Goal: Information Seeking & Learning: Understand process/instructions

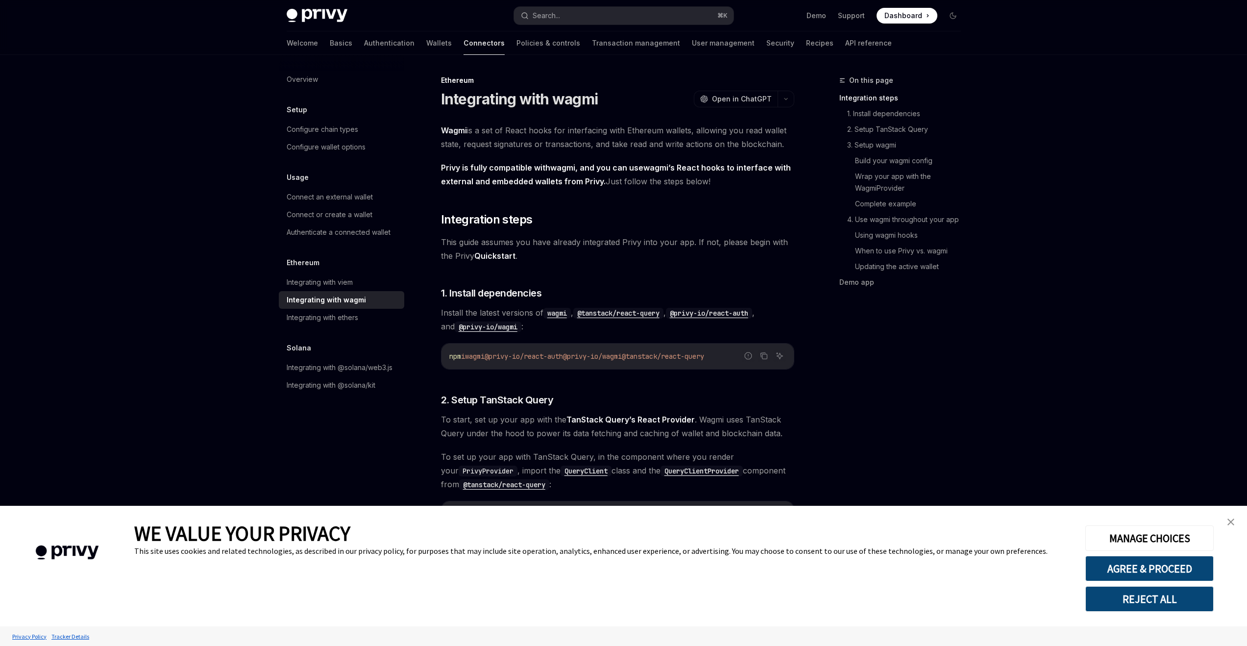
click at [1228, 523] on img "close banner" at bounding box center [1231, 522] width 7 height 7
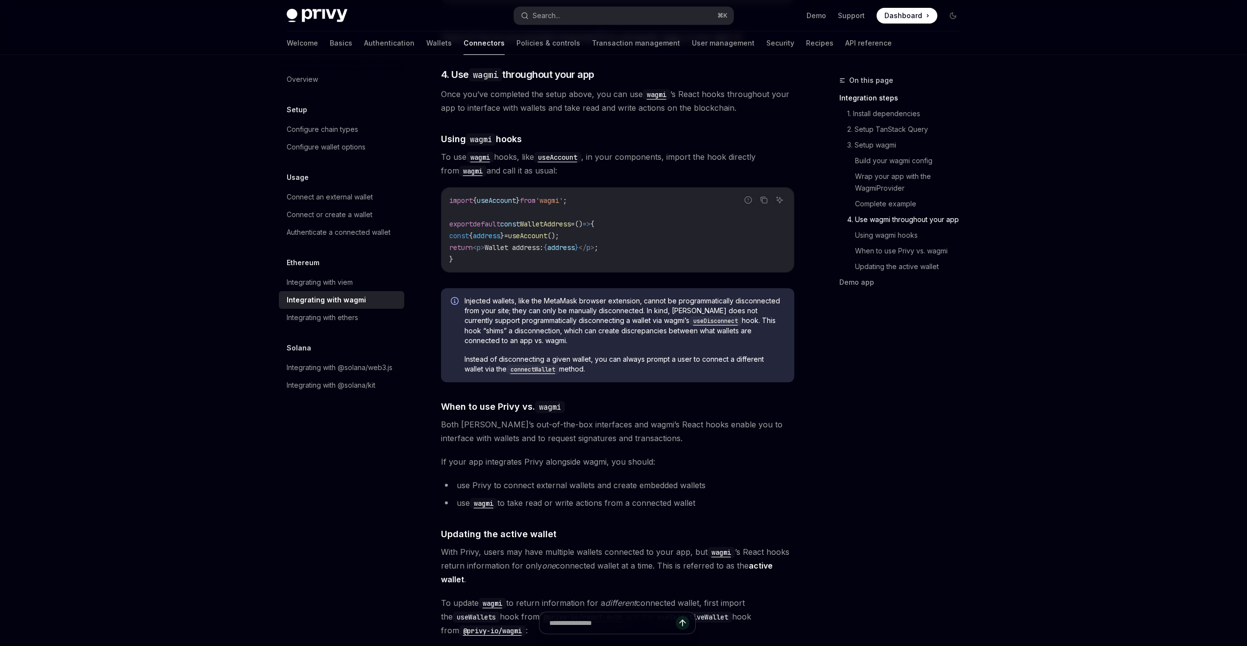
scroll to position [2494, 0]
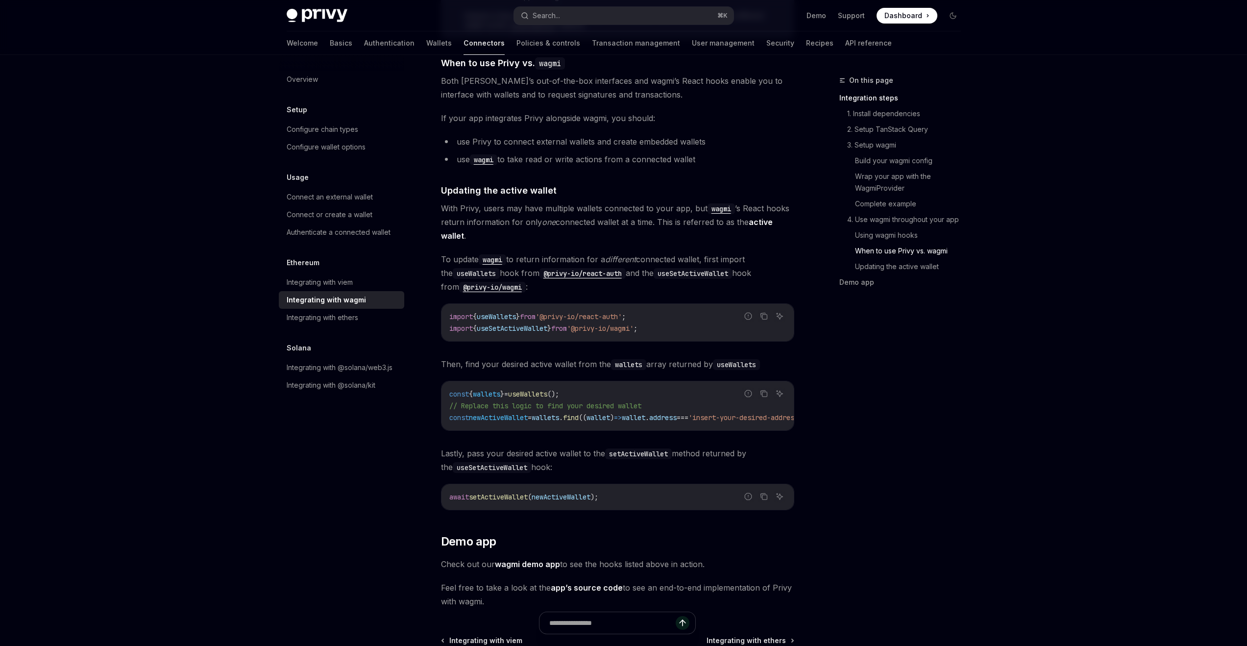
click at [508, 324] on span "useSetActiveWallet" at bounding box center [512, 328] width 71 height 9
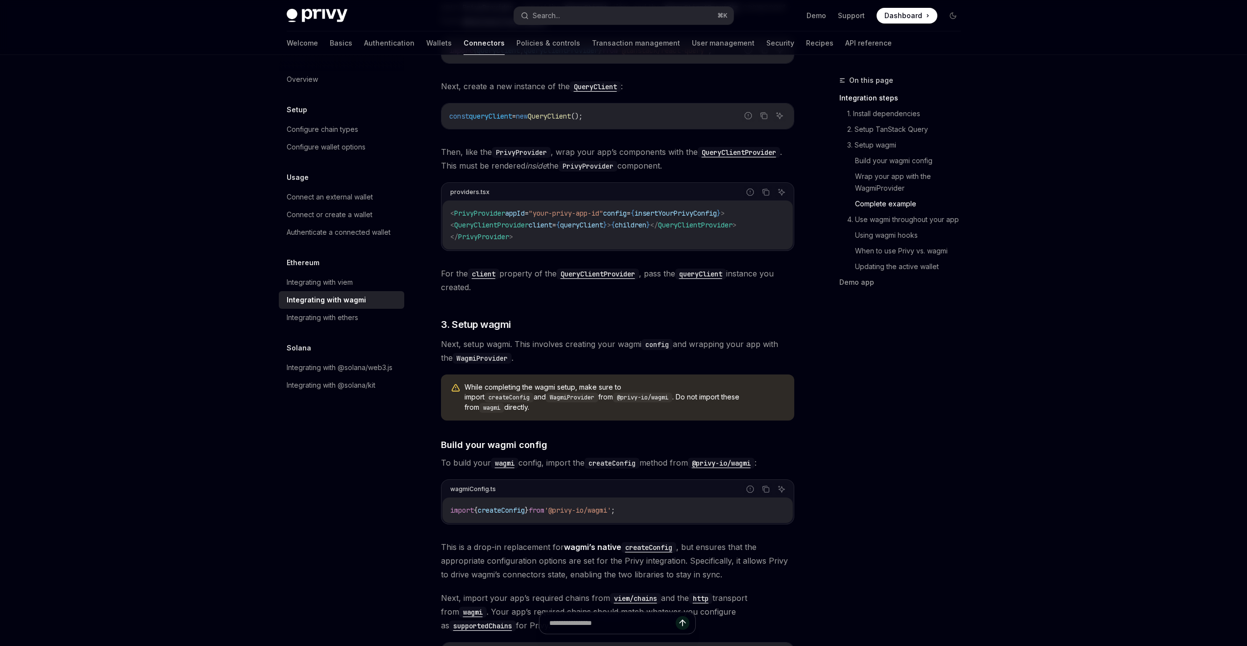
scroll to position [0, 0]
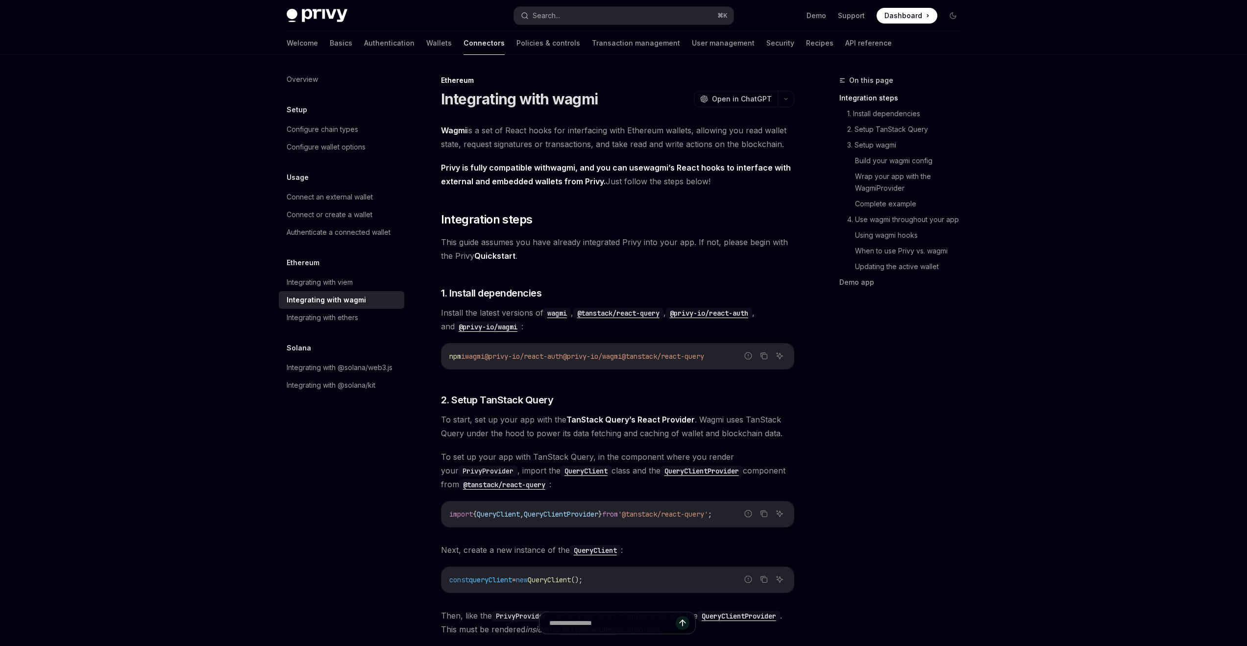
click at [622, 354] on span "@privy-io/wagmi" at bounding box center [592, 356] width 59 height 9
drag, startPoint x: 647, startPoint y: 357, endPoint x: 586, endPoint y: 357, distance: 61.3
click at [586, 357] on span "npm i wagmi @privy-io/react-auth @privy-io/wagmi @tanstack/react-query" at bounding box center [576, 356] width 255 height 9
copy span "@privy-io/wagmi"
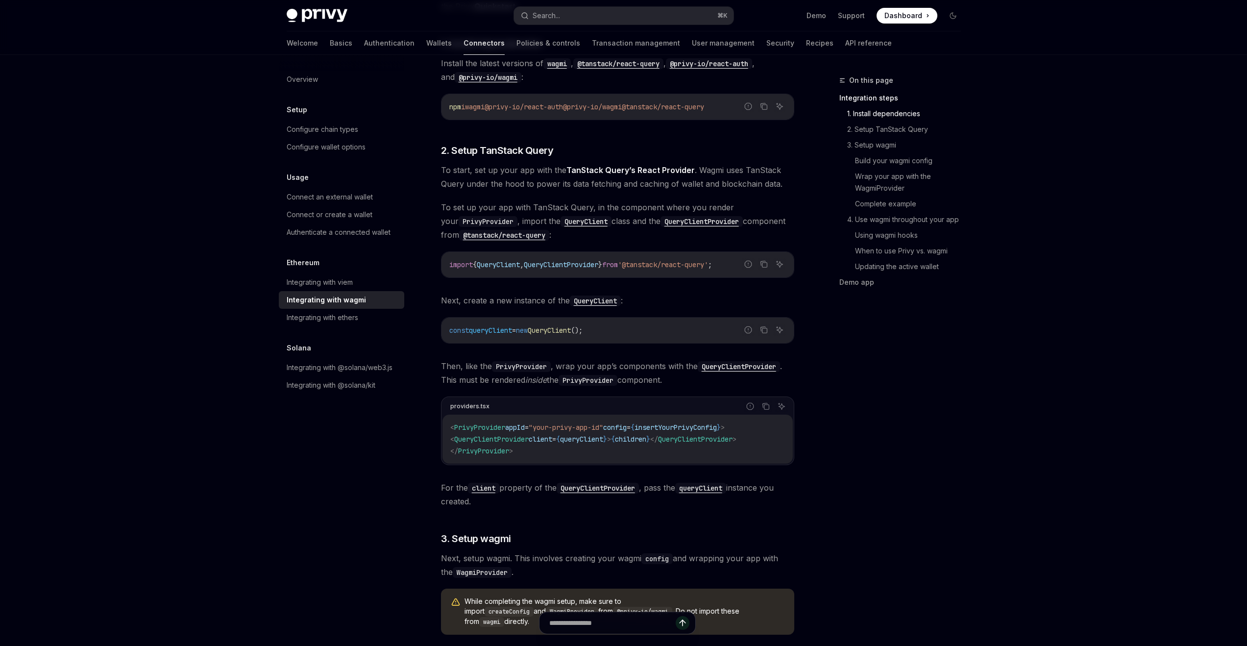
scroll to position [243, 0]
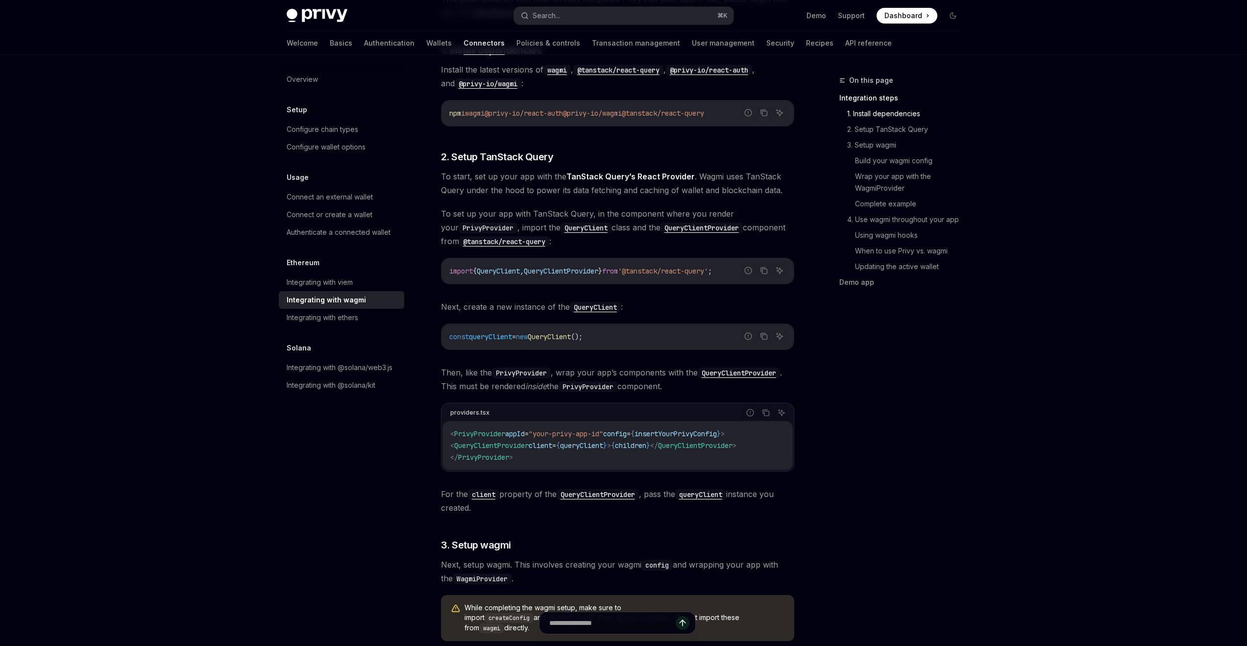
click at [473, 112] on span "wagmi" at bounding box center [475, 113] width 20 height 9
copy div "npm i wagmi @privy-io/react-auth @privy-io/wagmi @tanstack/react-query"
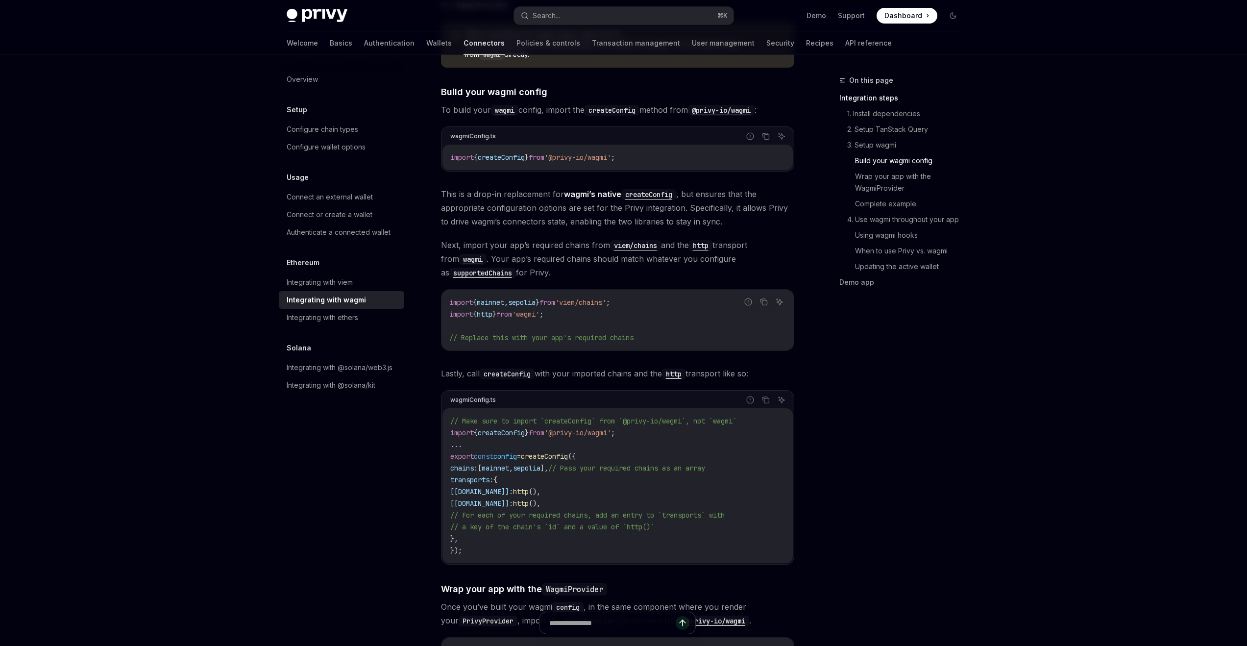
scroll to position [884, 0]
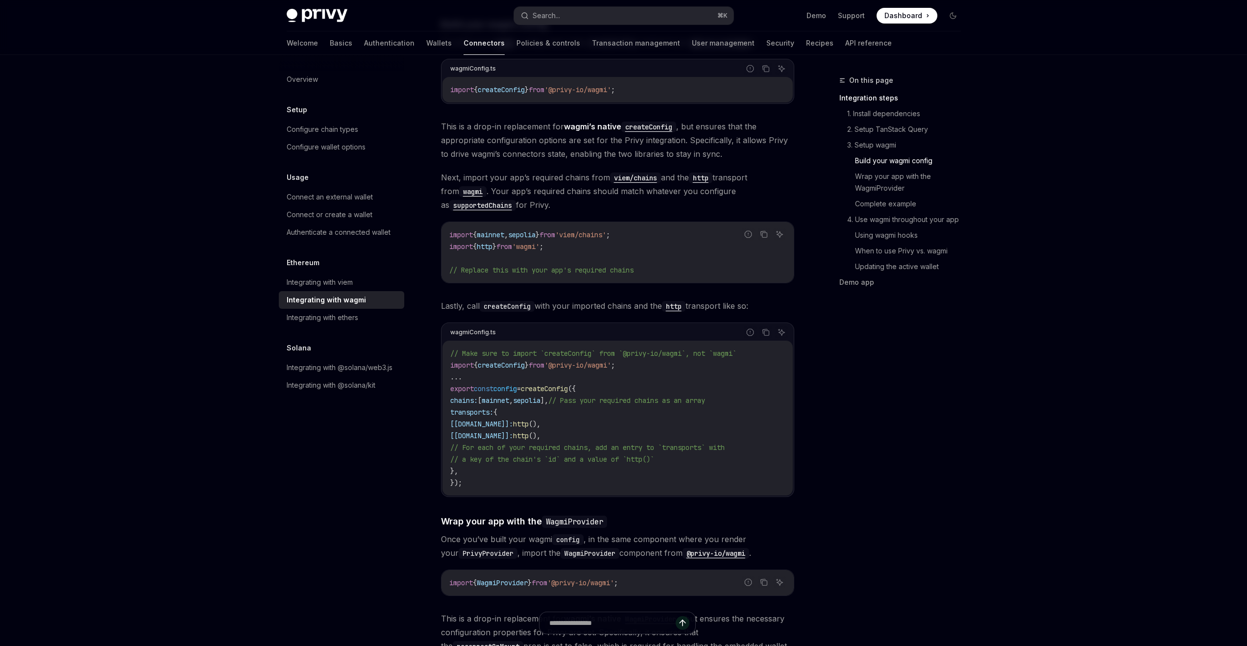
drag, startPoint x: 458, startPoint y: 390, endPoint x: 479, endPoint y: 460, distance: 72.9
click at [479, 460] on code "// Make sure to import `createConfig` from `@privy-io/wagmi`, not `wagmi` impor…" at bounding box center [617, 418] width 335 height 141
copy code "chains: [ mainnet , sepolia ], // Pass your required chains as an array transpo…"
click at [854, 385] on div "On this page Integration steps 1. Install dependencies 2. Setup TanStack Query …" at bounding box center [894, 360] width 149 height 571
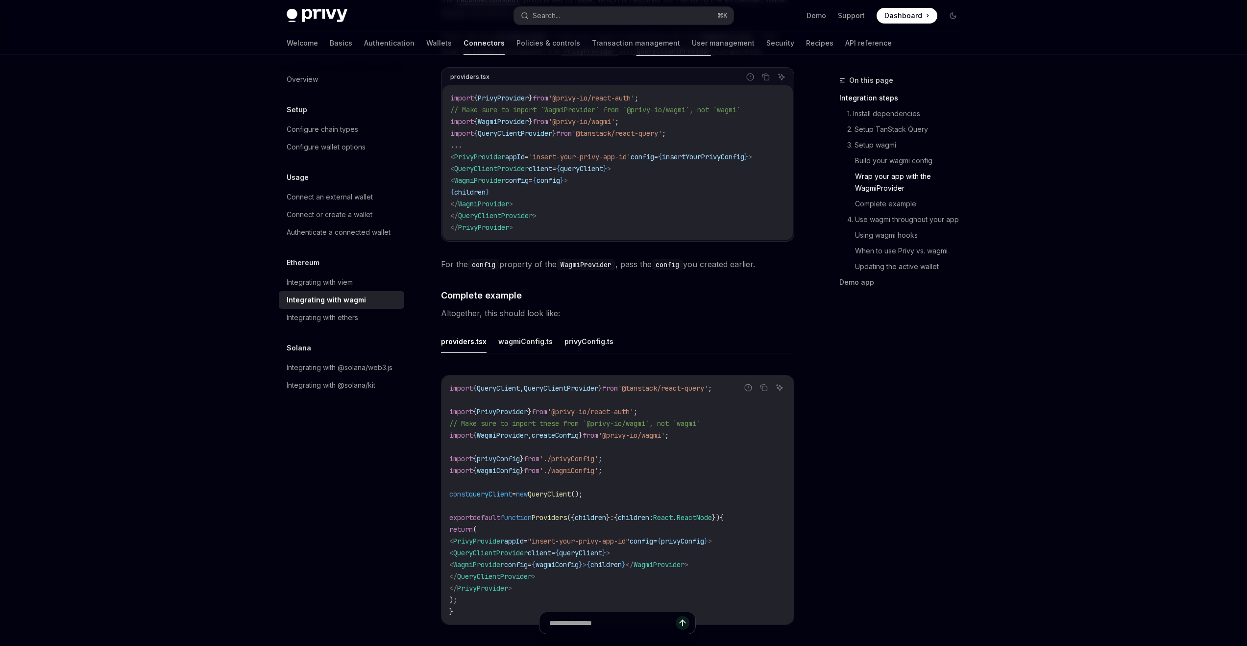
scroll to position [1570, 0]
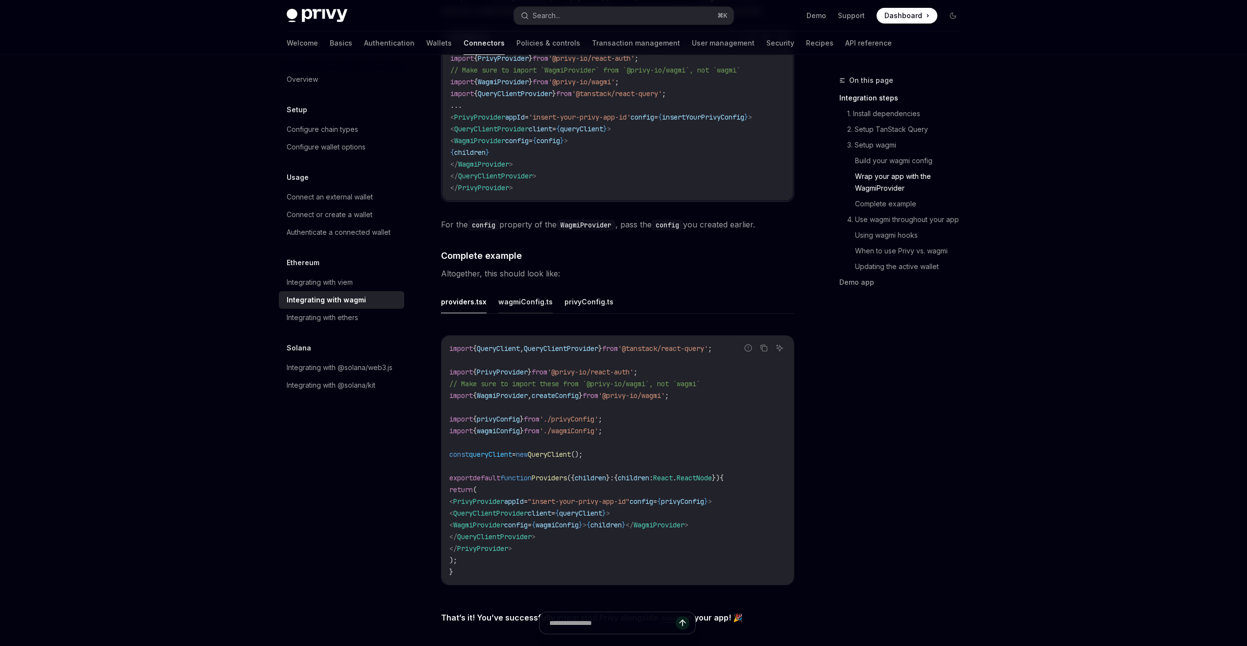
click at [508, 299] on button "wagmiConfig.ts" at bounding box center [525, 301] width 54 height 23
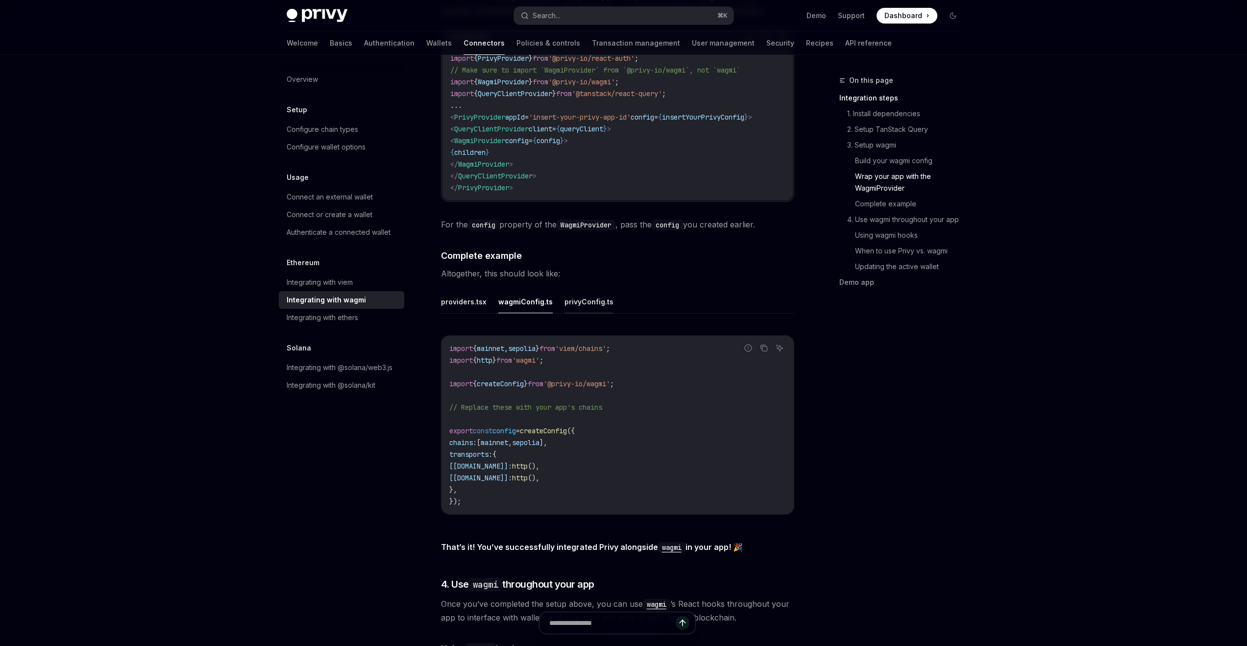
click at [578, 298] on button "privyConfig.ts" at bounding box center [589, 301] width 49 height 23
click at [527, 298] on button "wagmiConfig.ts" at bounding box center [525, 301] width 54 height 23
click at [484, 295] on button "providers.tsx" at bounding box center [464, 301] width 46 height 23
type textarea "*"
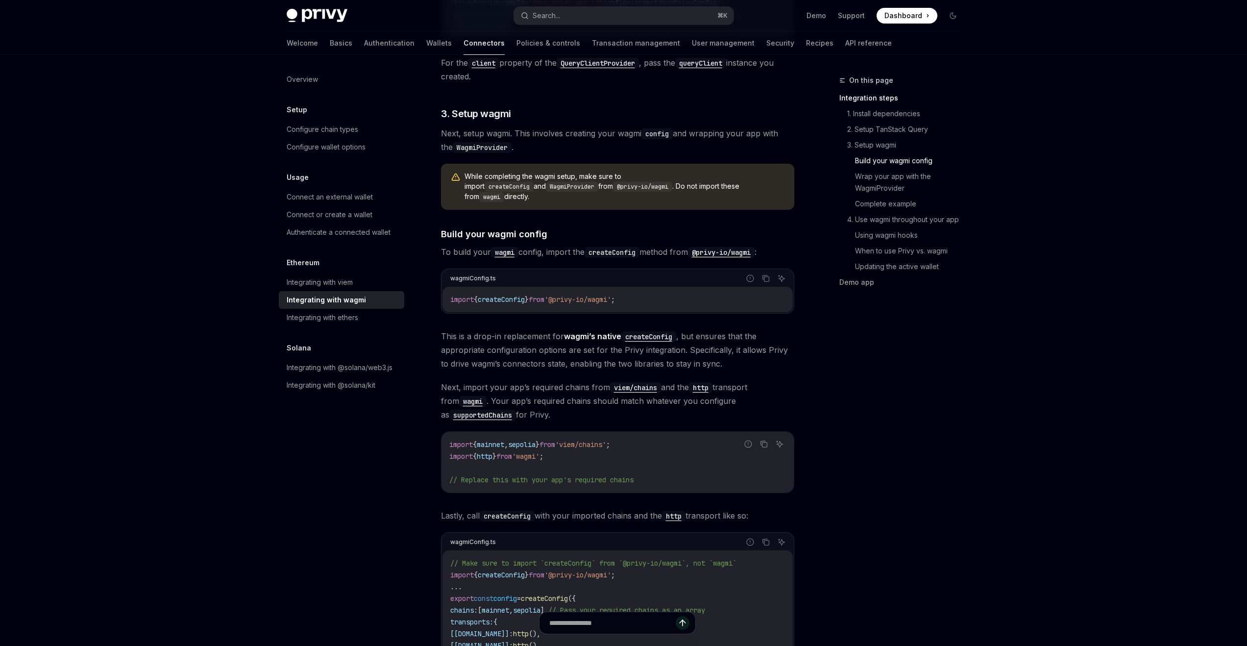
scroll to position [850, 0]
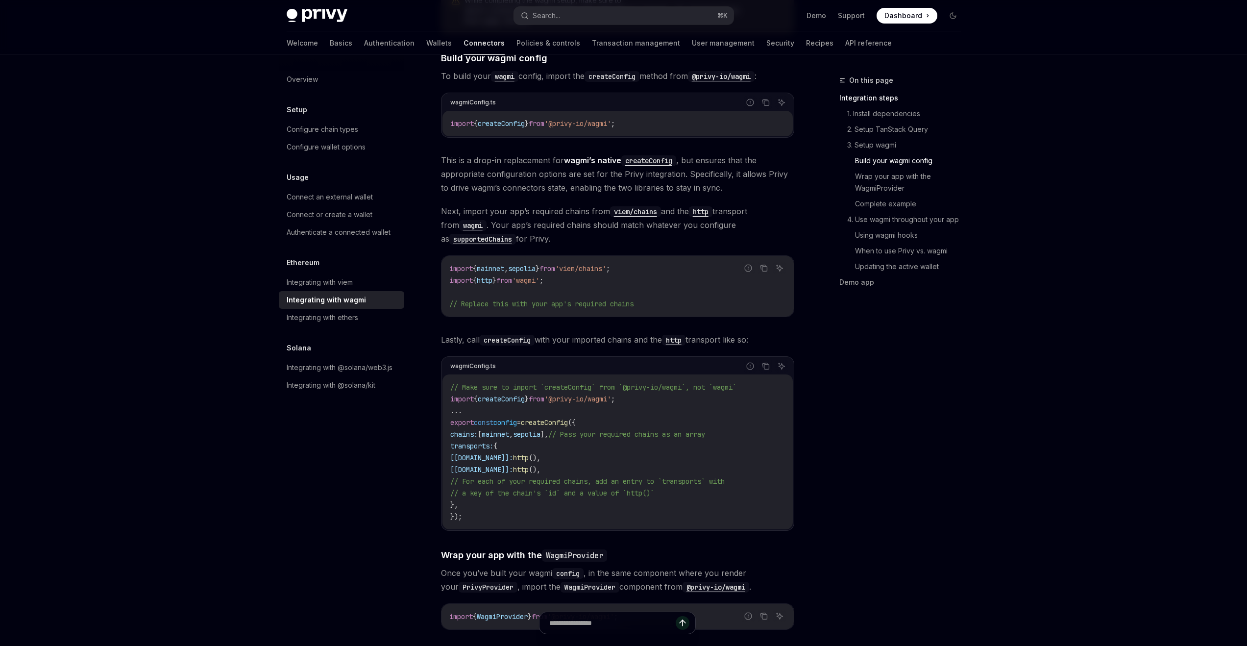
click at [497, 465] on span "[[DOMAIN_NAME]]:" at bounding box center [481, 469] width 63 height 9
drag, startPoint x: 459, startPoint y: 436, endPoint x: 473, endPoint y: 492, distance: 57.1
click at [473, 492] on code "// Make sure to import `createConfig` from `@privy-io/wagmi`, not `wagmi` impor…" at bounding box center [617, 451] width 335 height 141
copy code "transports: { [[DOMAIN_NAME]]: http (), [[DOMAIN_NAME]]: http (), // For each o…"
